Goal: Transaction & Acquisition: Purchase product/service

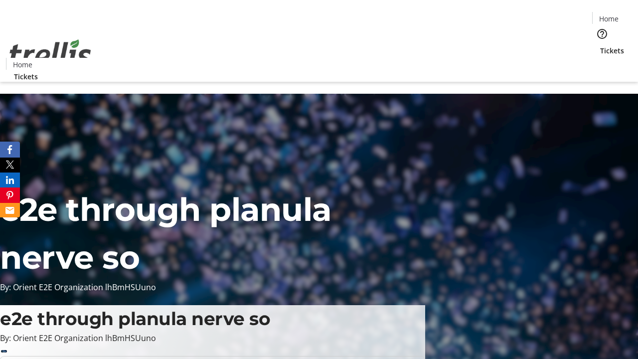
click at [600, 45] on span "Tickets" at bounding box center [612, 50] width 24 height 10
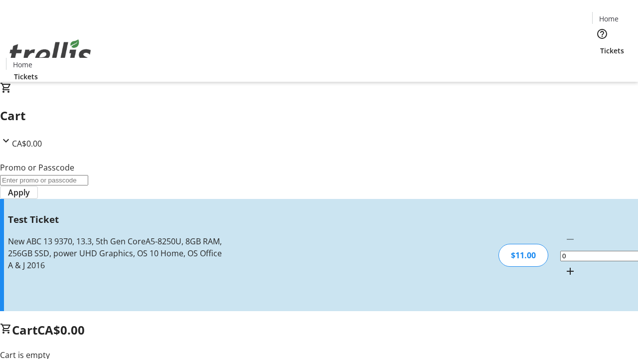
click at [564, 265] on mat-icon "Increment by one" at bounding box center [570, 271] width 12 height 12
type input "1"
type input "UNLOCK"
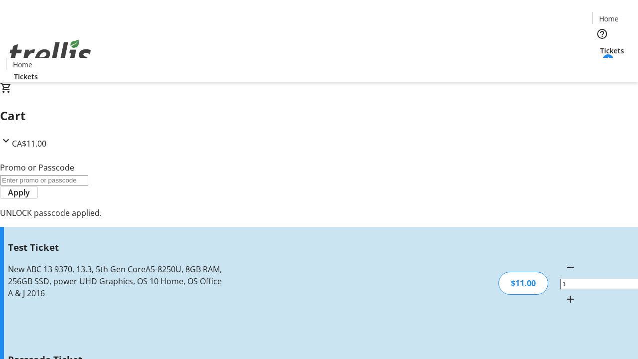
type input "5"
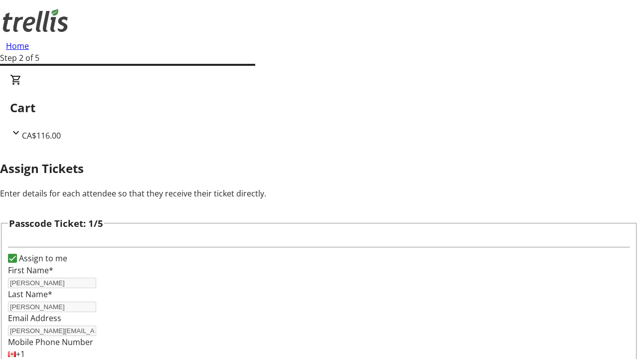
type input "Icie"
type input "[PERSON_NAME]"
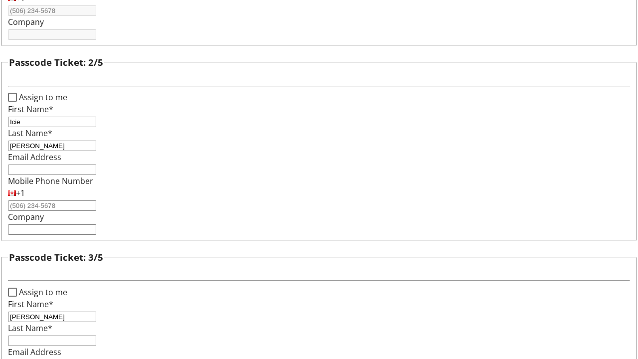
type input "[PERSON_NAME]"
type input "Schaden"
type input "Anya"
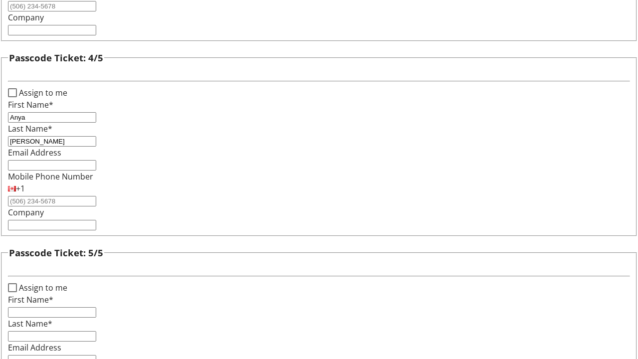
type input "[PERSON_NAME]"
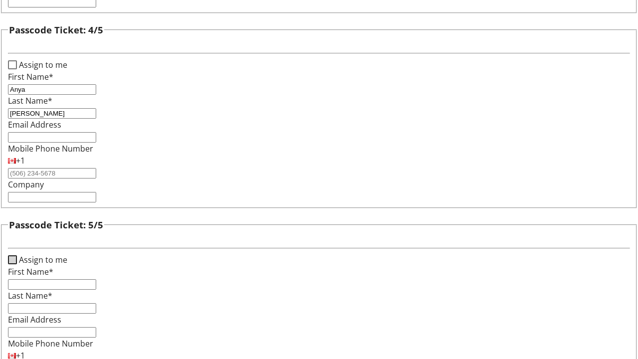
click at [17, 255] on input "Assign to me" at bounding box center [12, 259] width 9 height 9
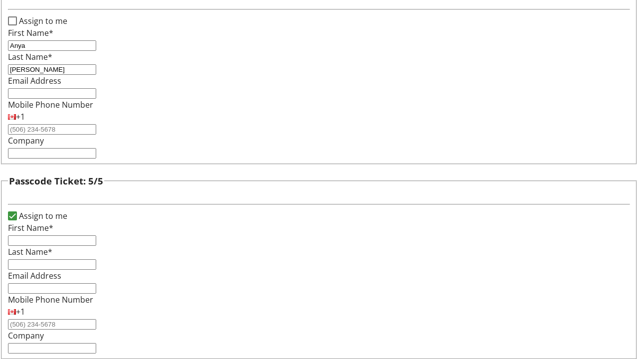
checkbox input "true"
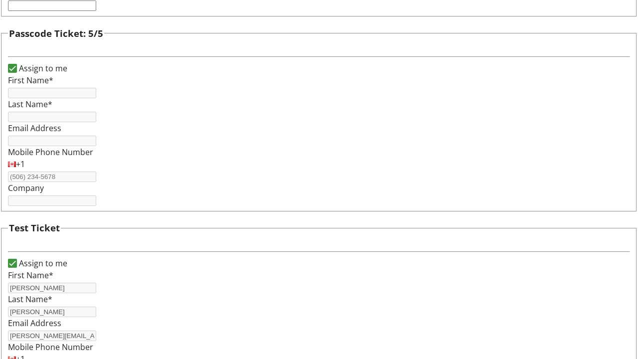
type input "[PERSON_NAME]"
type input "[PERSON_NAME][EMAIL_ADDRESS][DOMAIN_NAME]"
